Goal: Browse casually: Explore the website without a specific task or goal

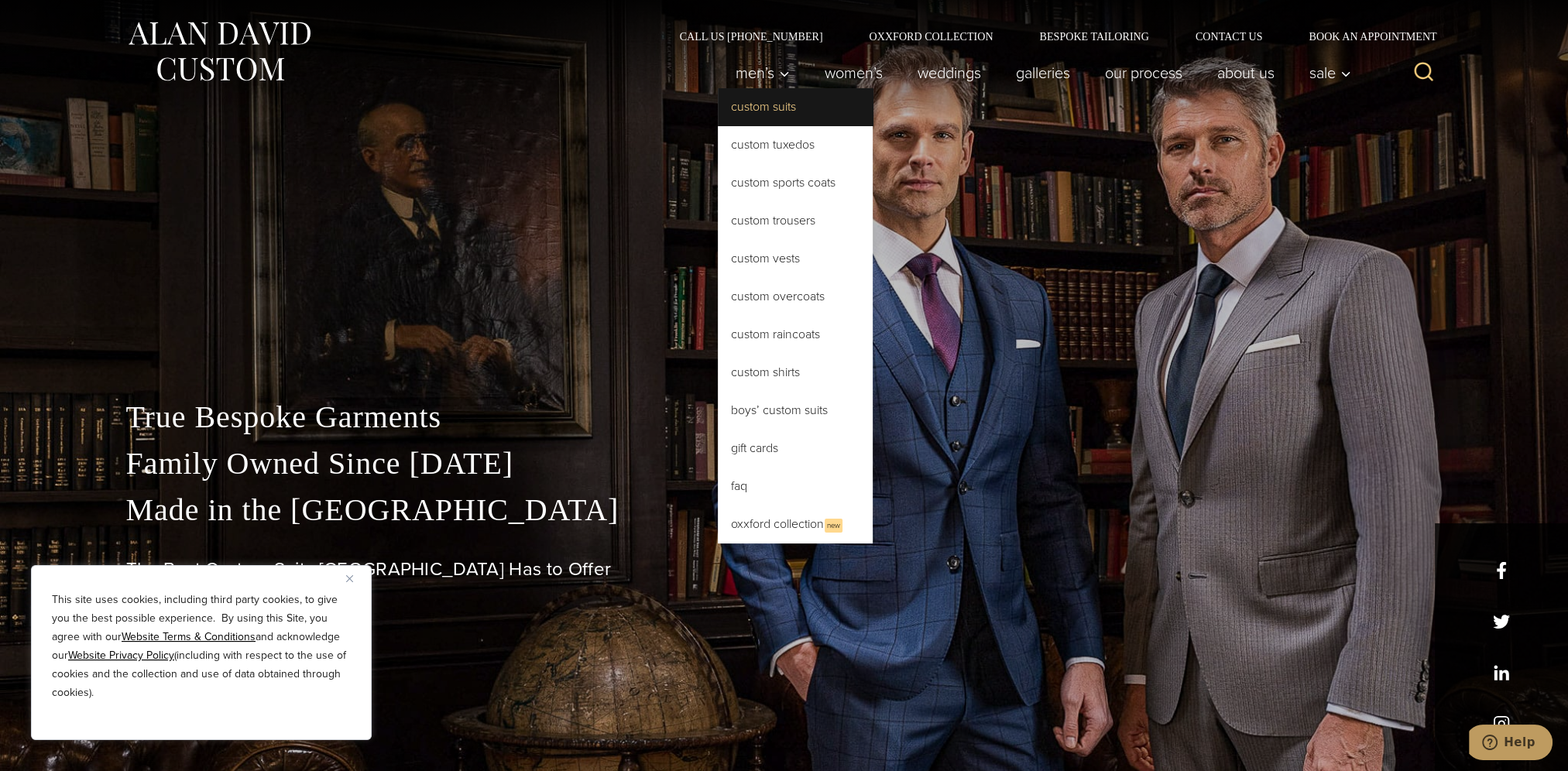
click at [749, 107] on link "Custom Suits" at bounding box center [795, 106] width 154 height 37
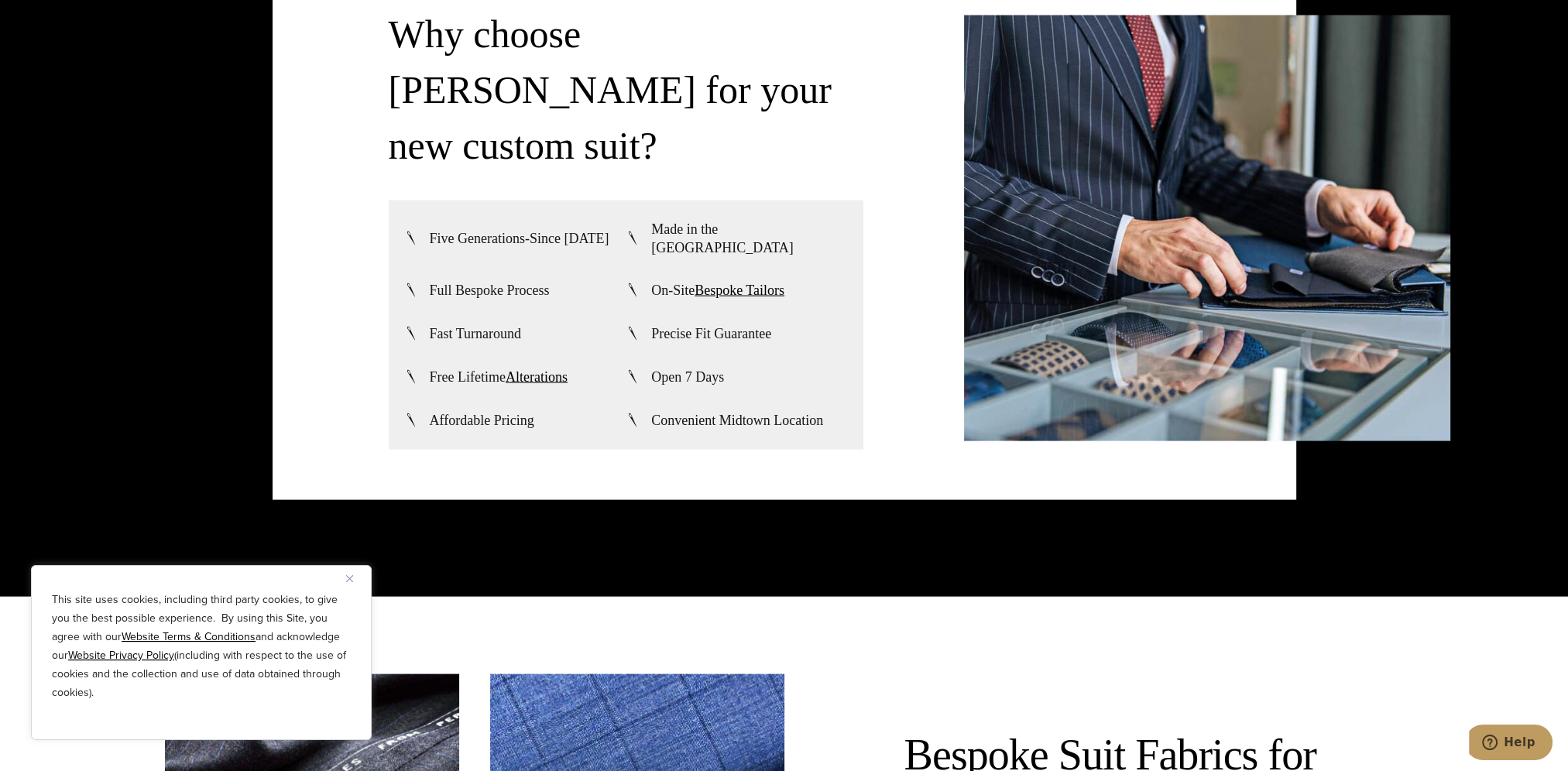
scroll to position [3148, 0]
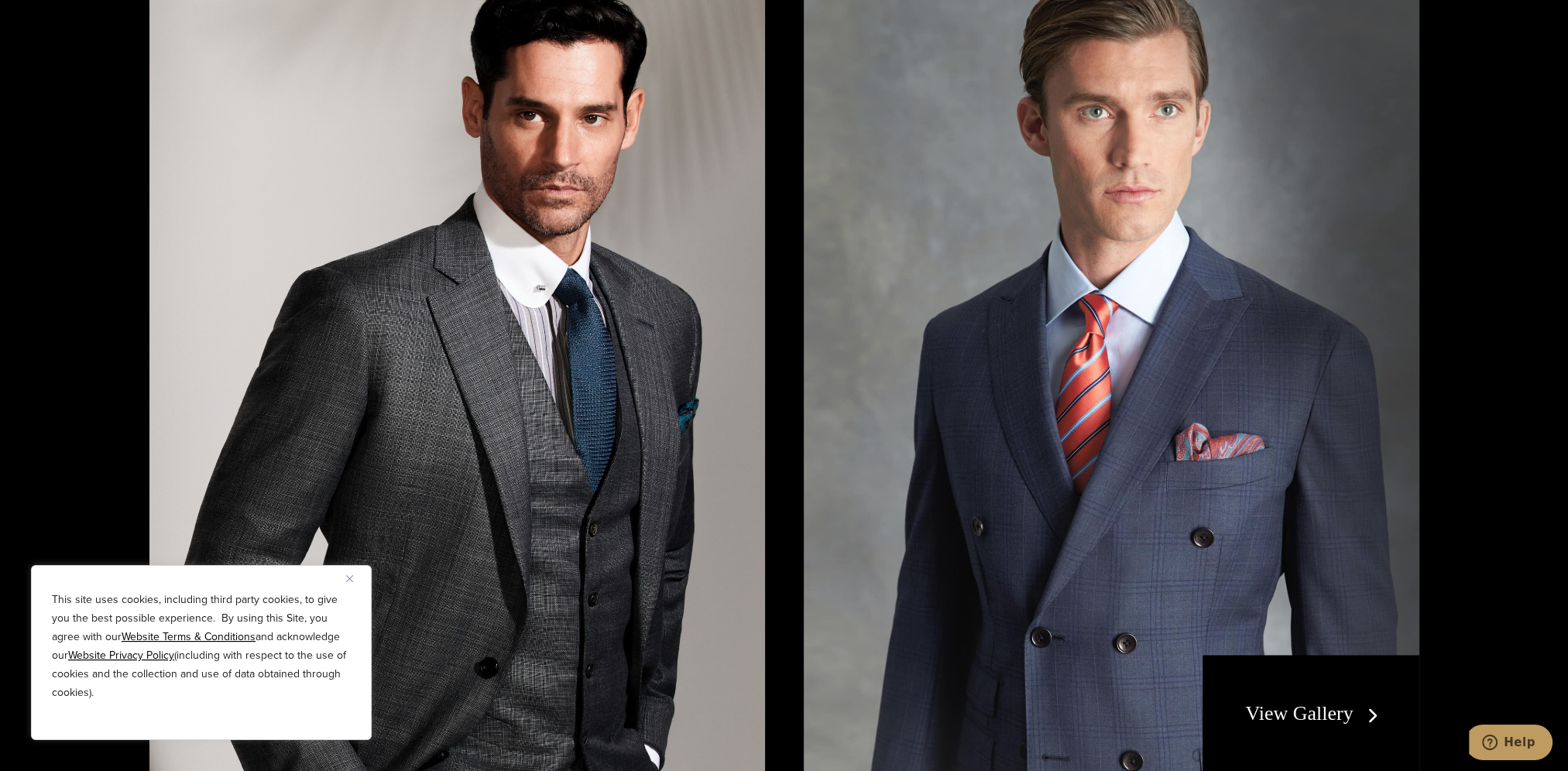
click at [1344, 713] on link "View Gallery" at bounding box center [1315, 713] width 139 height 23
